Goal: Find specific page/section: Find specific page/section

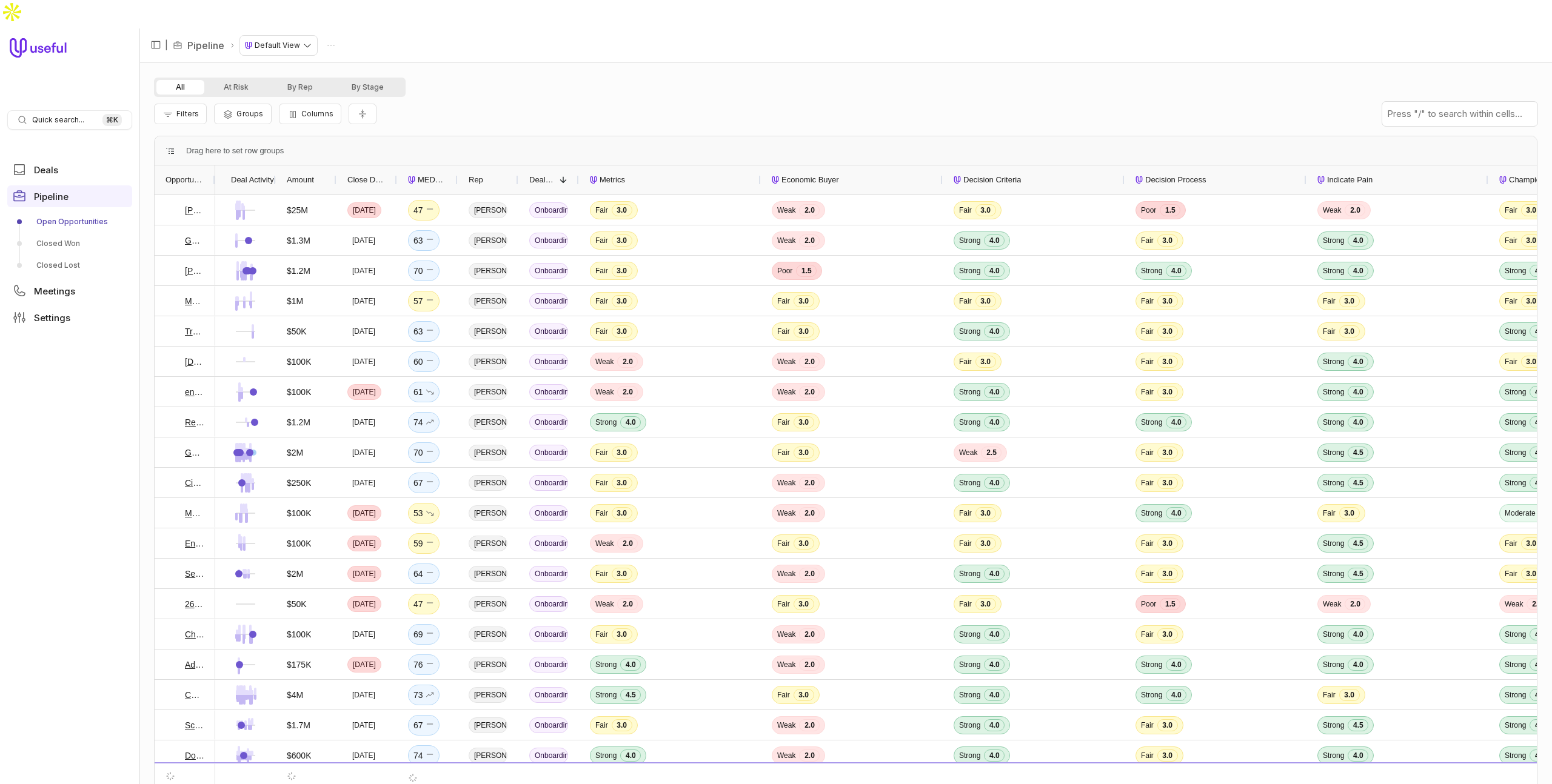
click at [272, 29] on nav "| Pipeline Default View" at bounding box center [845, 45] width 1412 height 34
click at [277, 22] on html "Quick search... ⌘ K Deals Pipeline Open Opportunities Closed Won Closed Lost Me…" at bounding box center [776, 392] width 1552 height 784
